Goal: Task Accomplishment & Management: Use online tool/utility

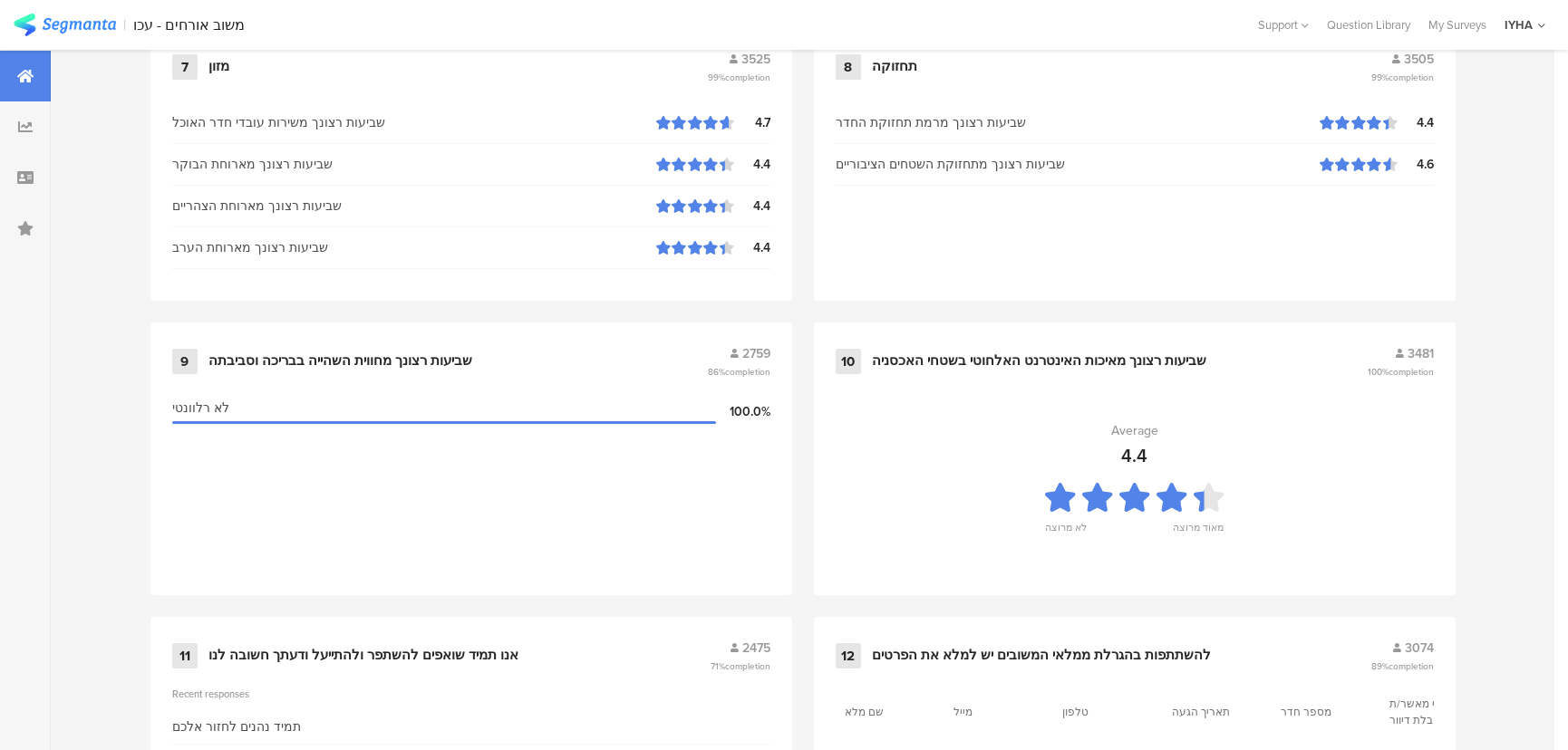
scroll to position [1904, 0]
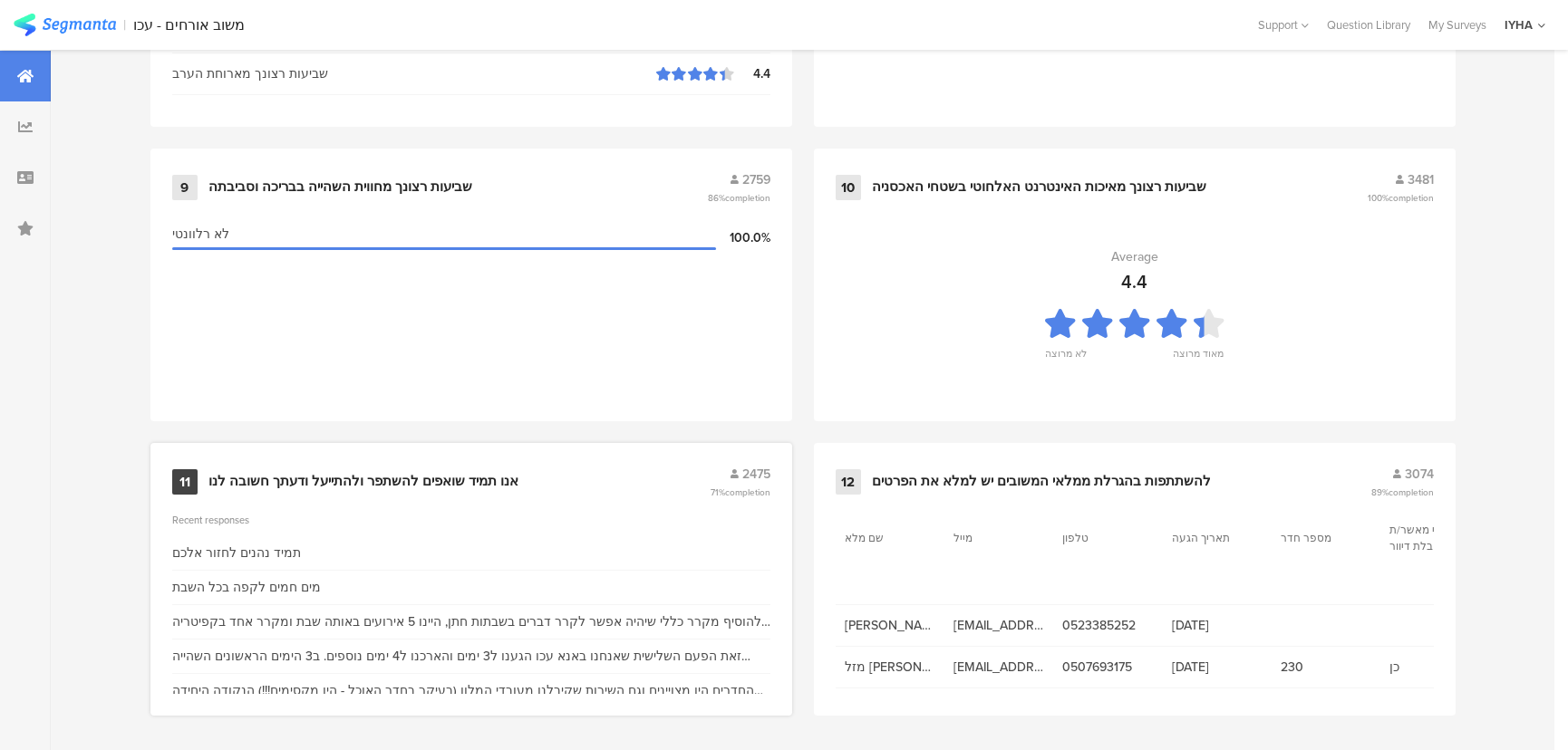
click at [353, 485] on div "אנו תמיד שואפים להשתפר ולהתייעל ודעתך חשובה לנו" at bounding box center [363, 481] width 310 height 18
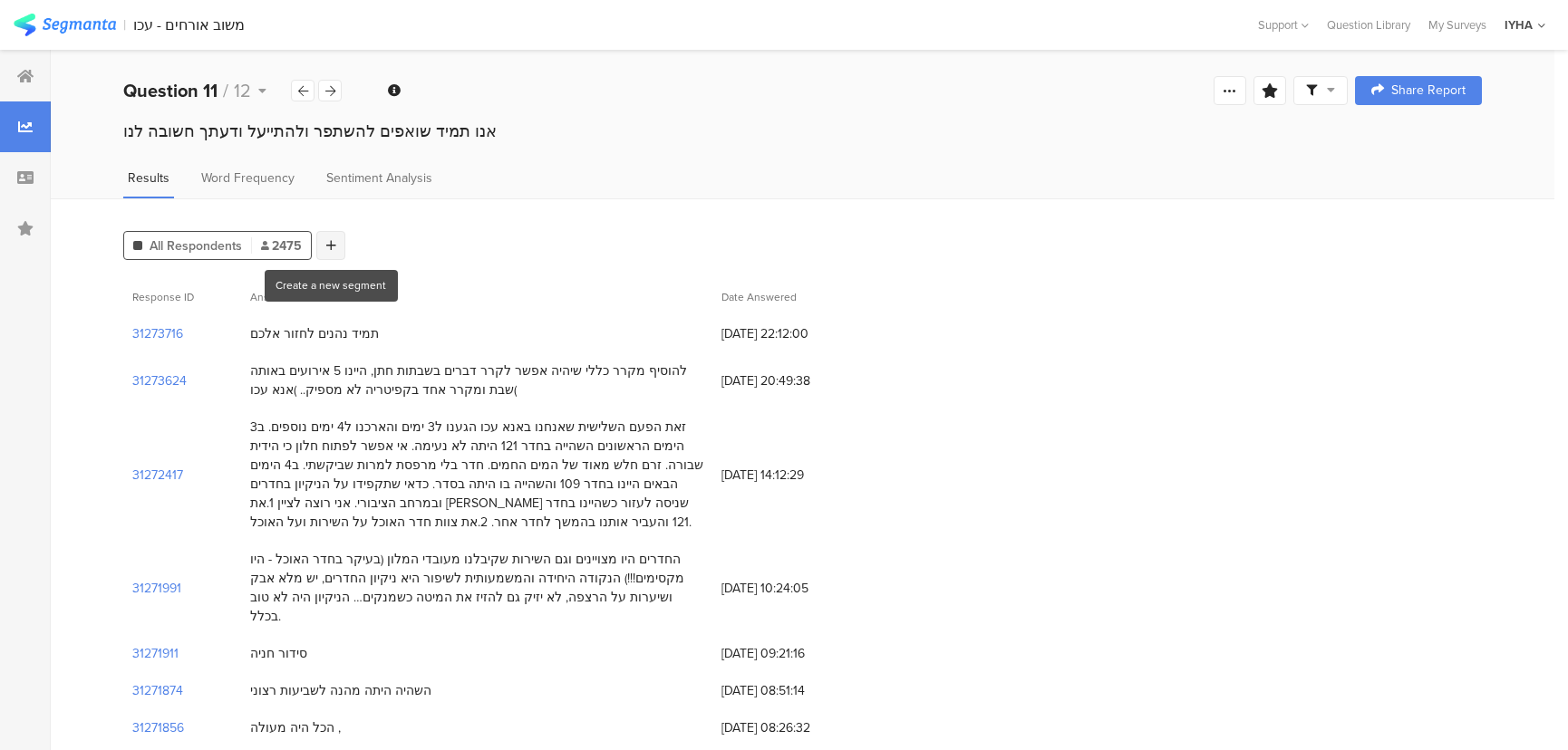
click at [331, 245] on icon at bounding box center [331, 245] width 10 height 12
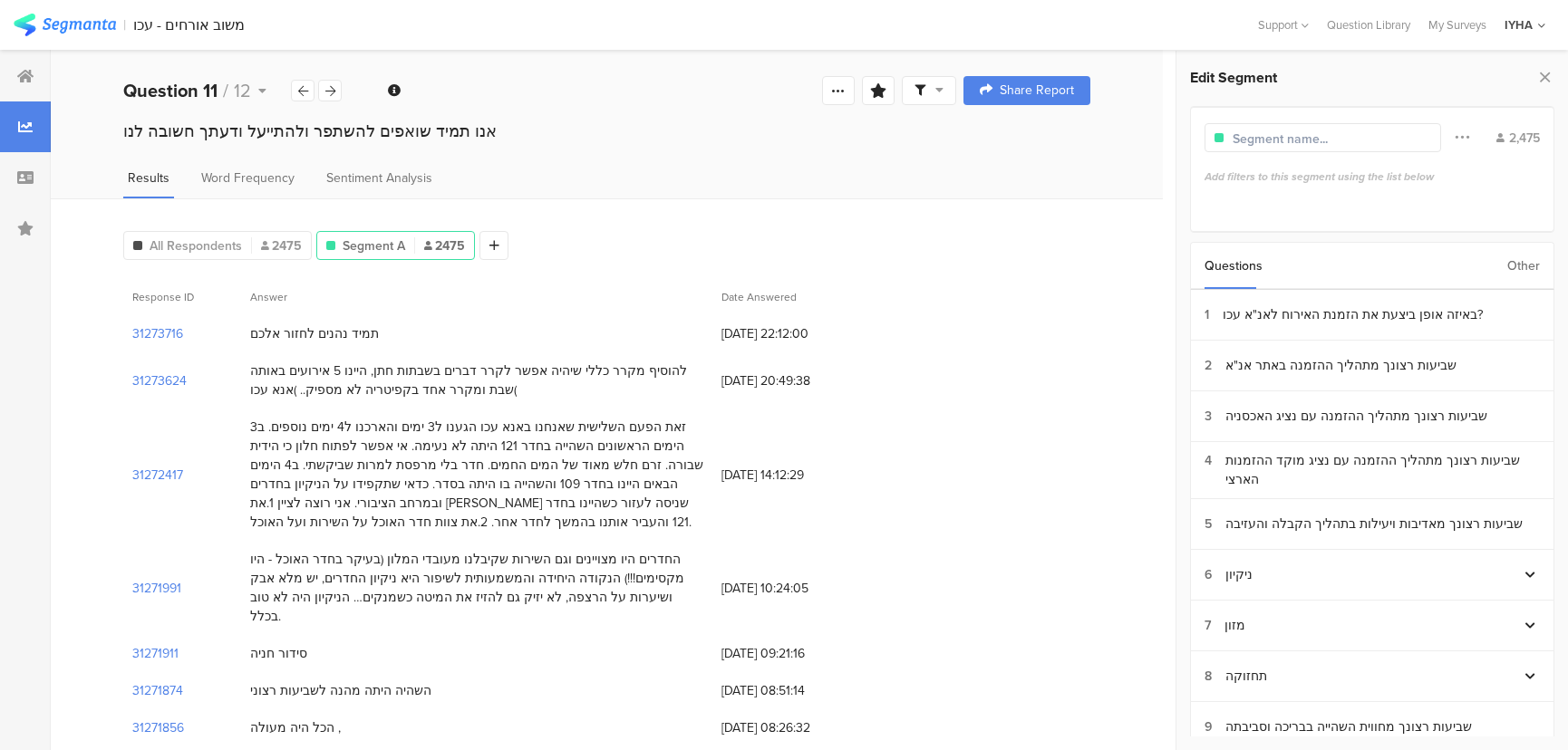
click at [1533, 263] on div "Other" at bounding box center [1523, 266] width 33 height 46
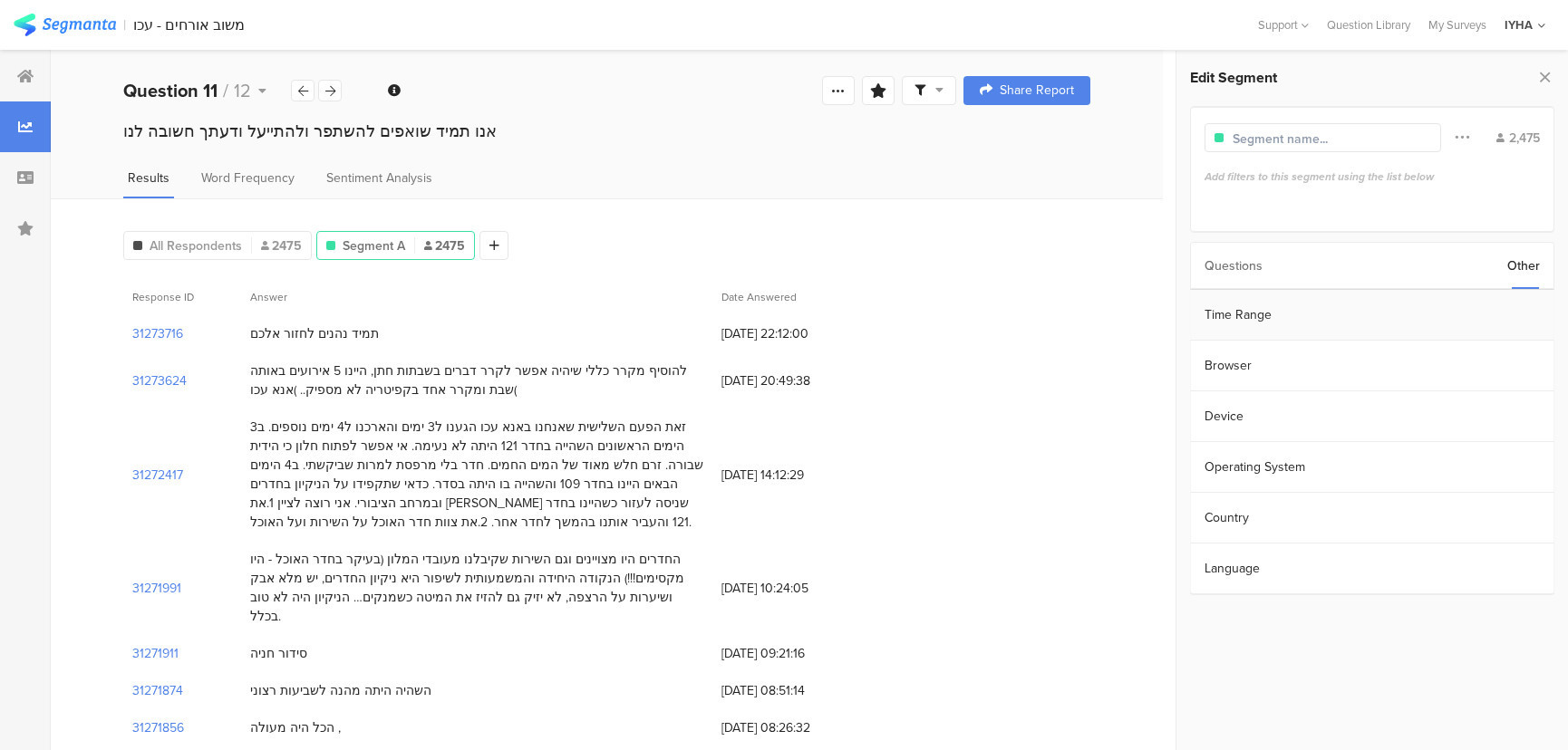
click at [1256, 316] on section "Time Range" at bounding box center [1372, 315] width 363 height 51
click at [1379, 309] on icon at bounding box center [1377, 314] width 23 height 29
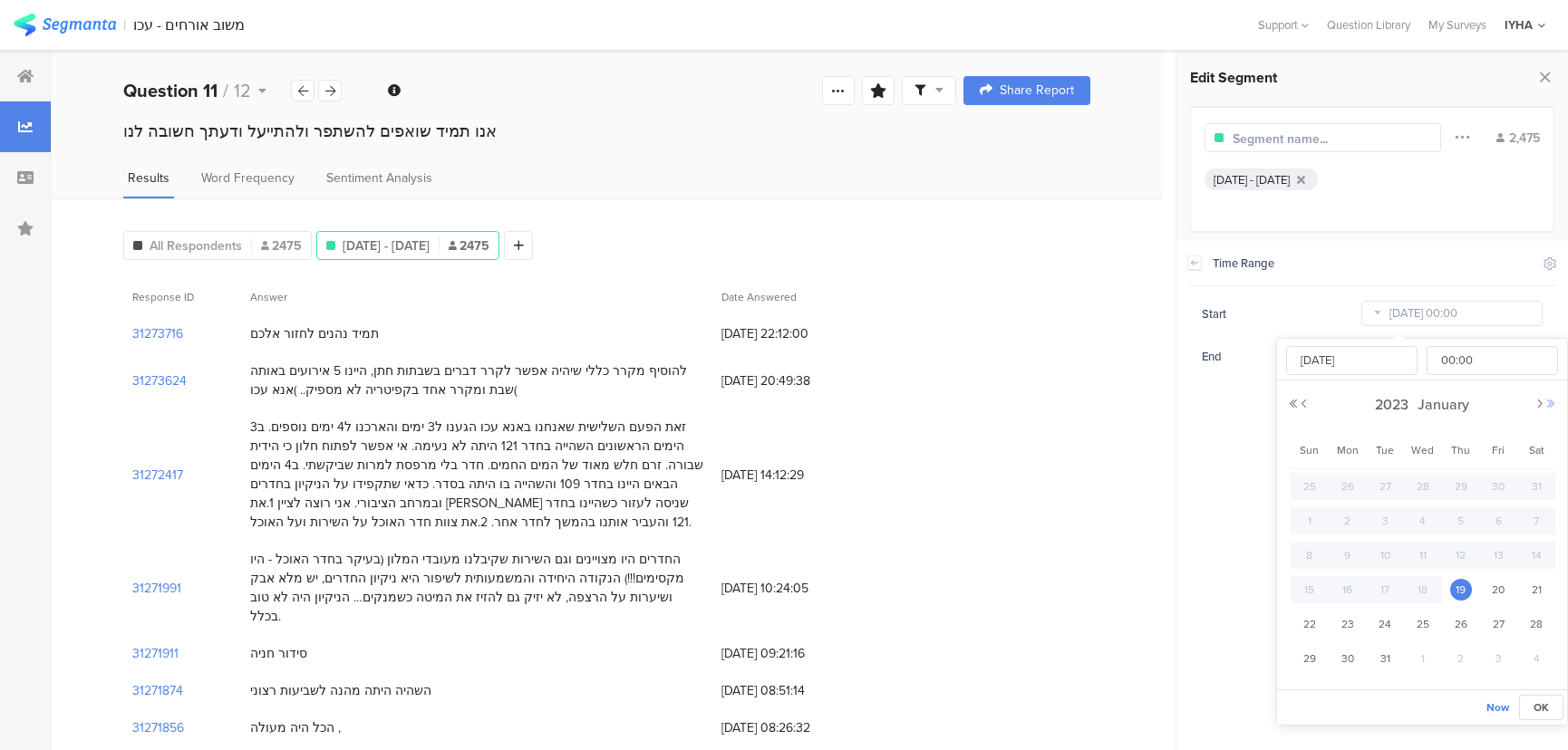
click at [1551, 401] on button "Next Year" at bounding box center [1550, 404] width 11 height 11
click at [1550, 402] on button "Next Year" at bounding box center [1550, 404] width 11 height 11
click at [1422, 483] on span "1" at bounding box center [1422, 486] width 22 height 22
type input "[DATE] 00:00"
type input "[DATE]"
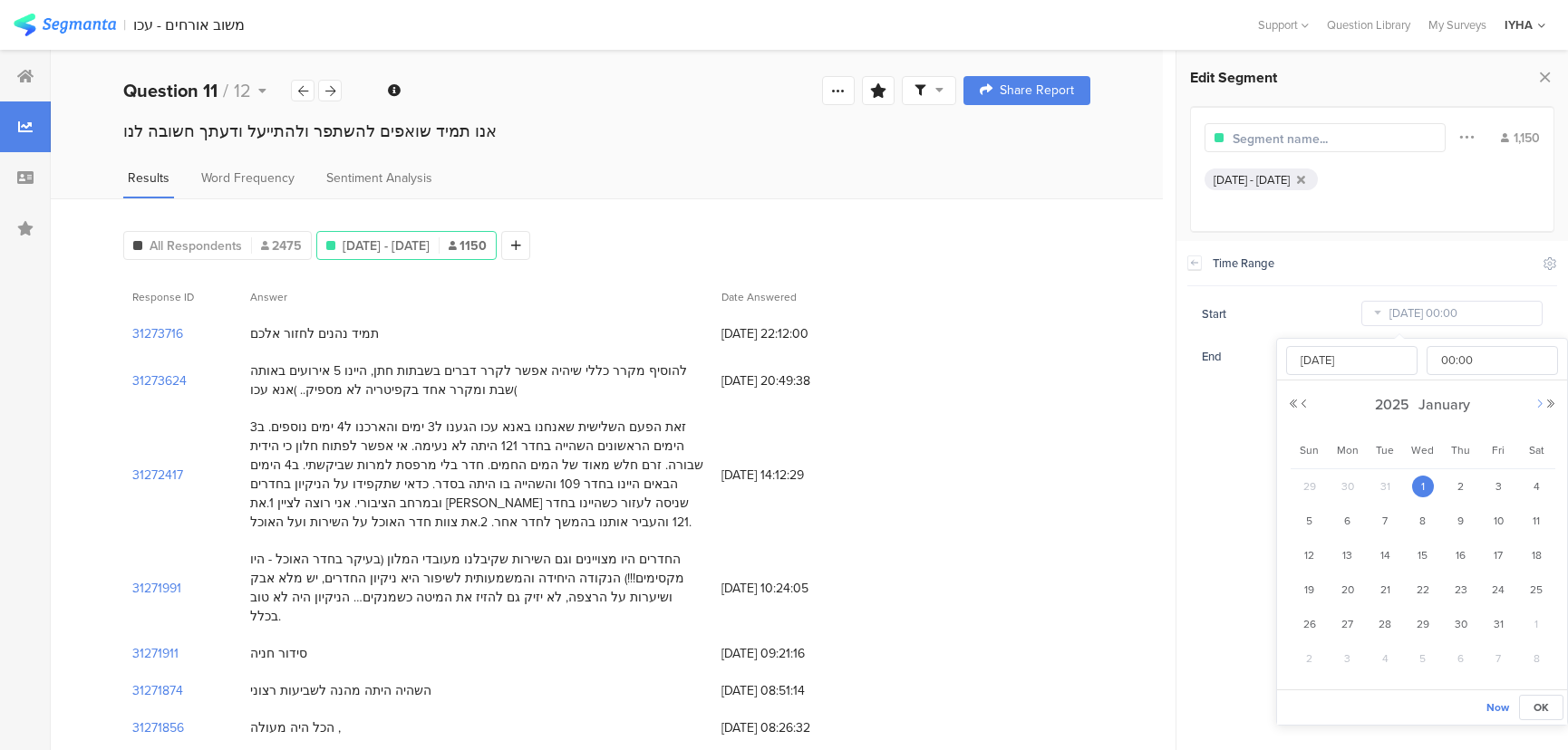
click at [1537, 404] on button "Next Month" at bounding box center [1539, 404] width 11 height 11
click at [1537, 403] on button "Next Month" at bounding box center [1539, 404] width 11 height 11
click at [1536, 403] on button "Next Month" at bounding box center [1539, 404] width 11 height 11
click at [1535, 404] on button "Next Month" at bounding box center [1539, 404] width 11 height 11
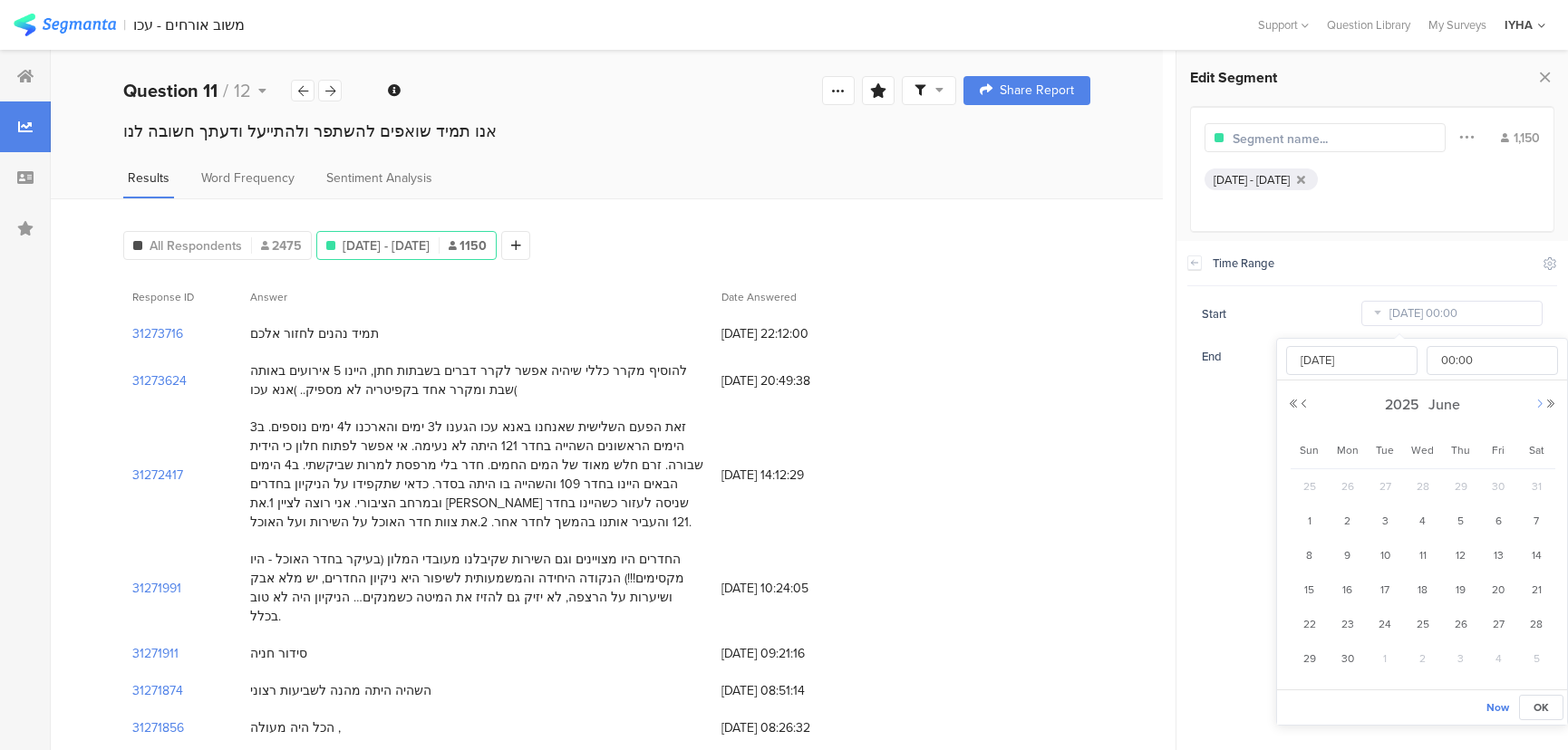
click at [1535, 404] on button "Next Month" at bounding box center [1539, 404] width 11 height 11
click at [1345, 488] on span "1" at bounding box center [1347, 486] width 22 height 22
type input "[DATE] 00:00"
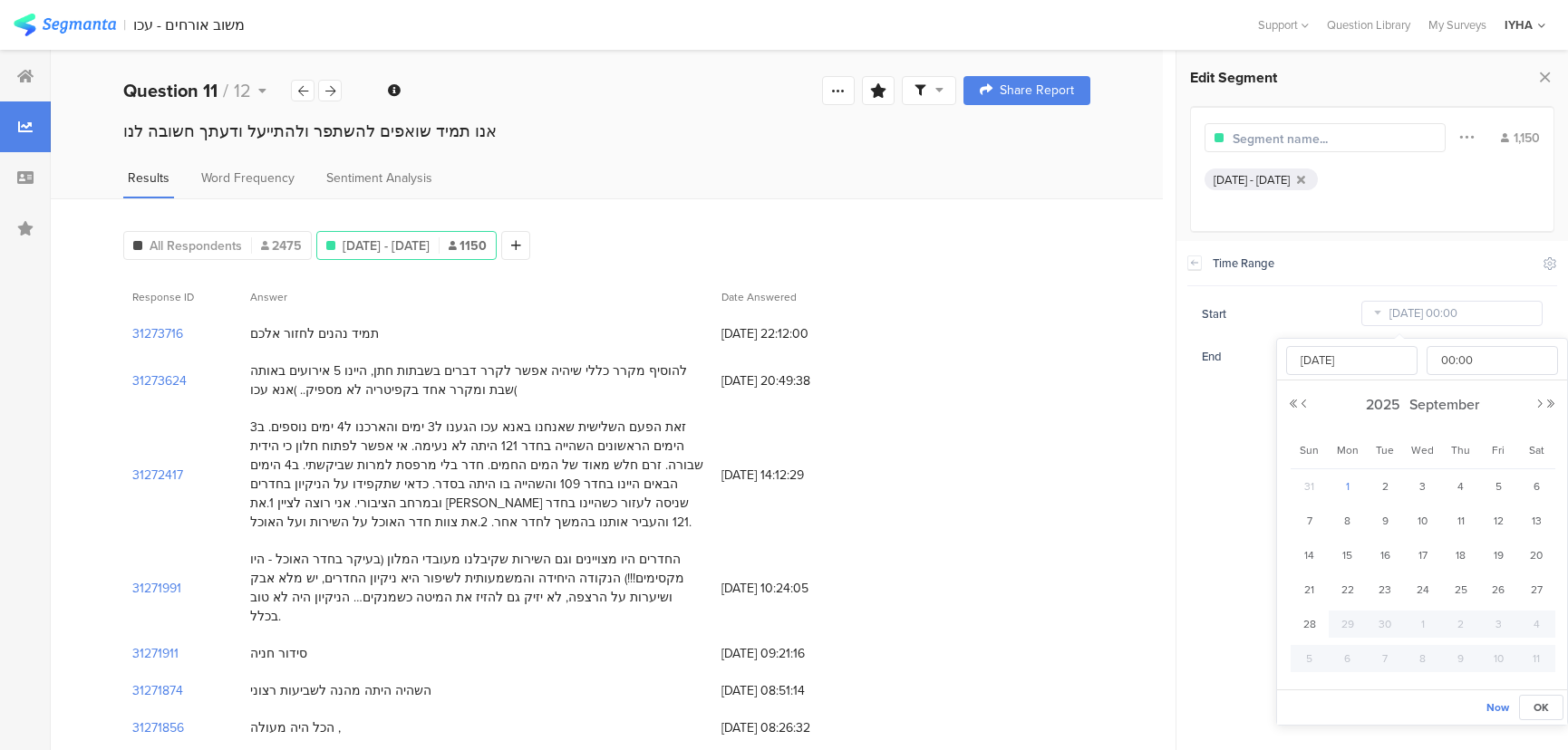
type input "[DATE]"
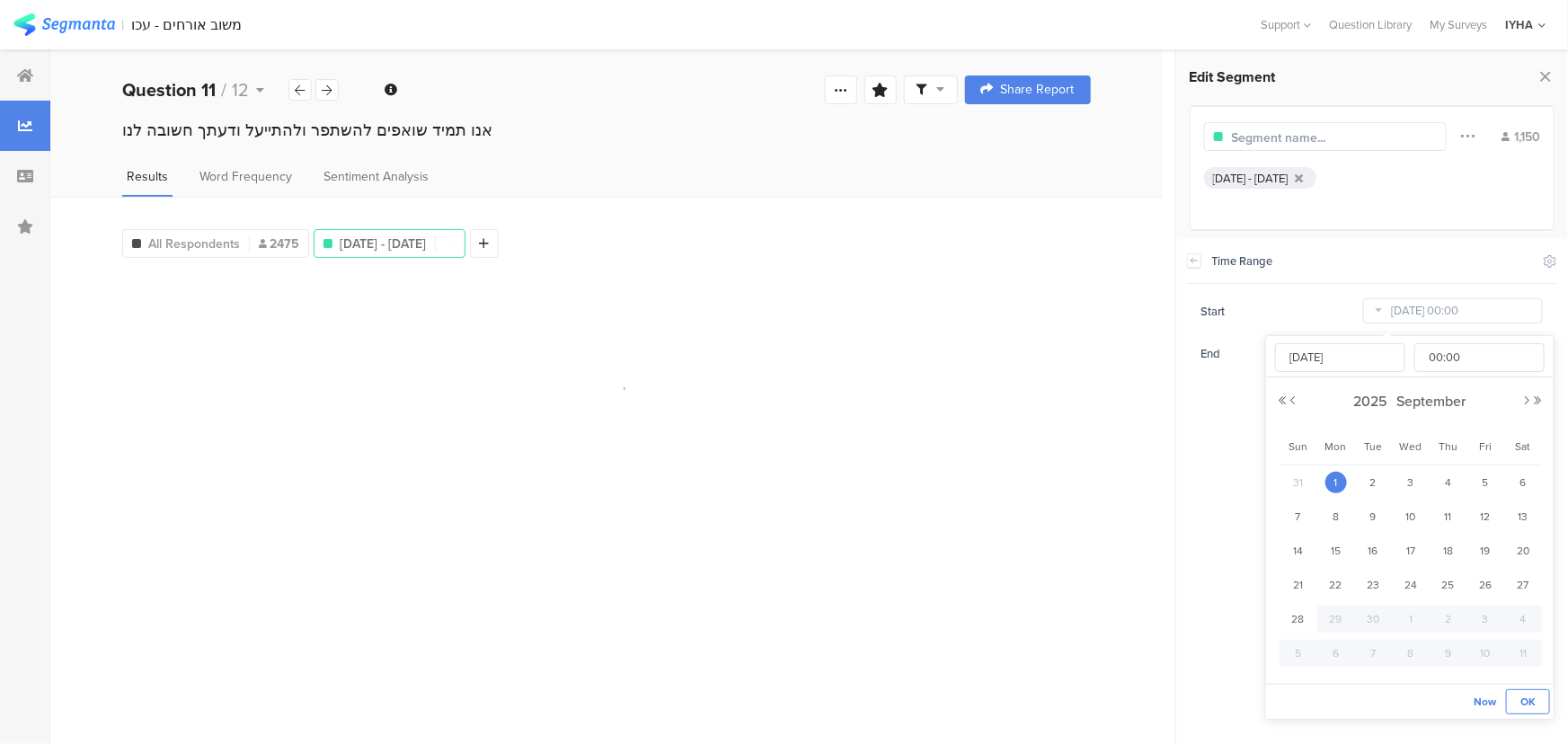
click at [1529, 696] on span "OK" at bounding box center [1528, 701] width 15 height 16
